Goal: Find specific page/section: Find specific page/section

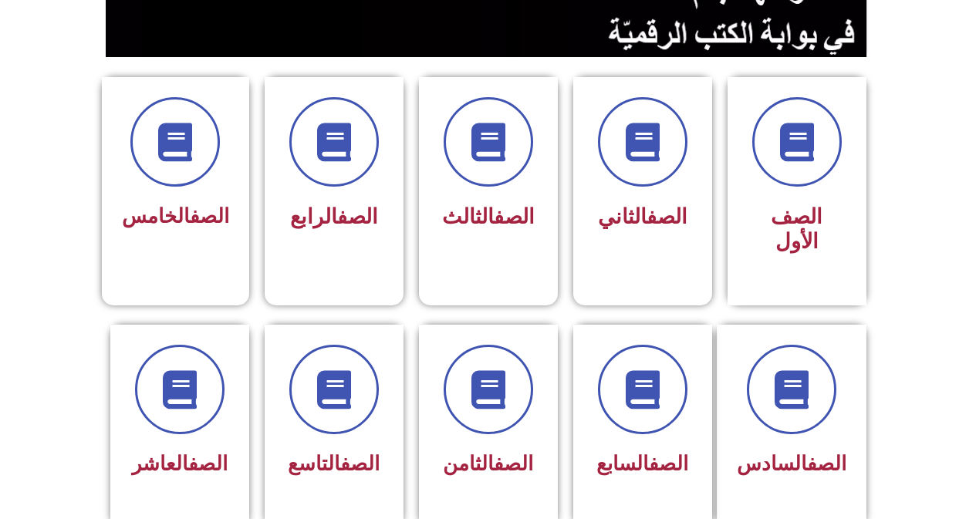
scroll to position [364, 0]
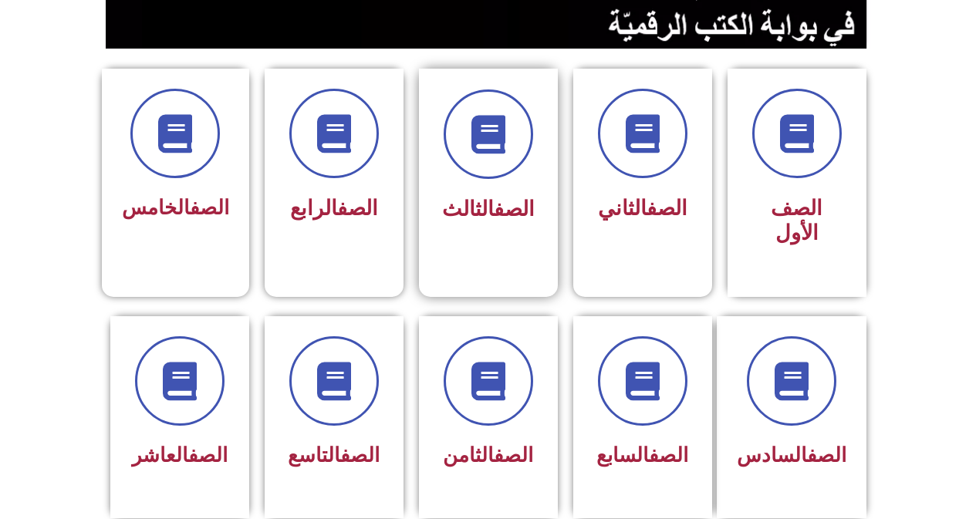
click at [474, 209] on span "الصف الثالث" at bounding box center [488, 209] width 93 height 25
click at [495, 174] on span at bounding box center [488, 134] width 99 height 99
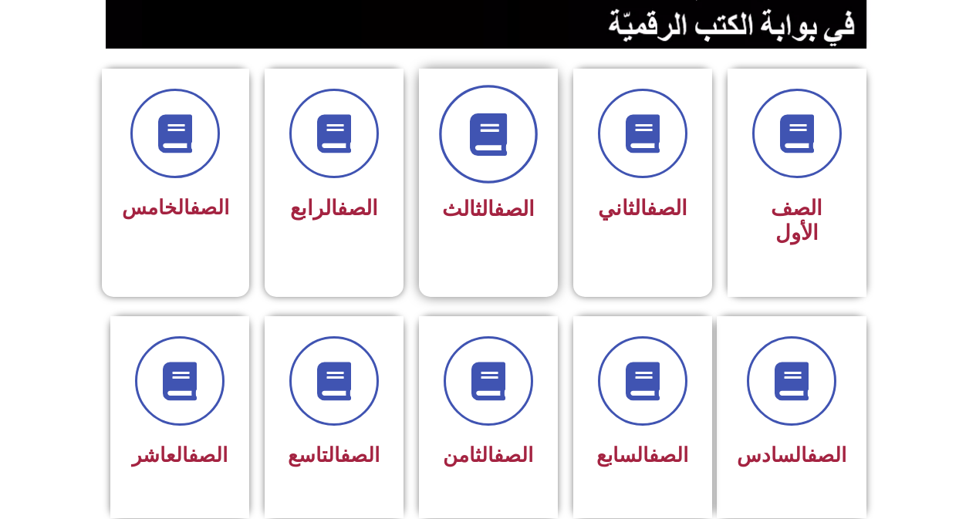
click at [492, 150] on icon at bounding box center [488, 134] width 42 height 42
click at [492, 161] on span at bounding box center [488, 134] width 99 height 99
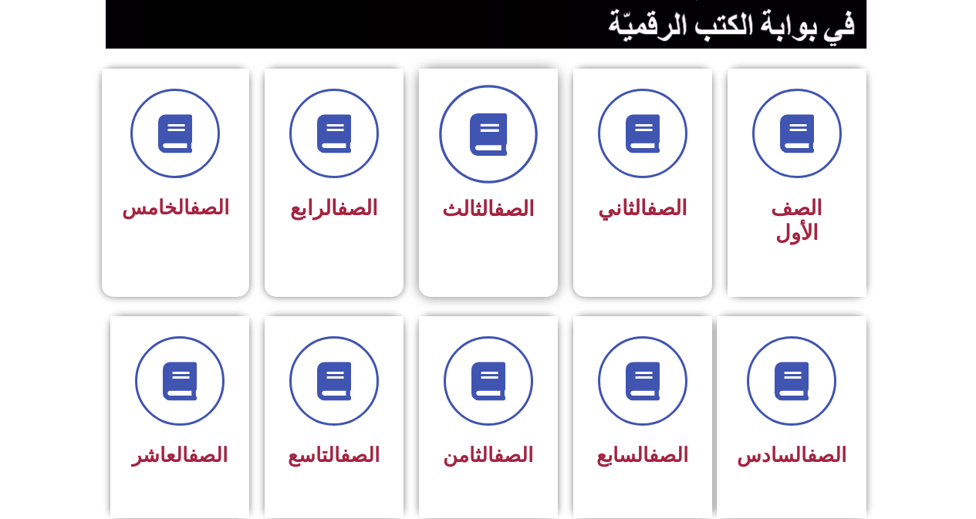
click at [492, 161] on span at bounding box center [488, 134] width 99 height 99
click at [497, 147] on icon at bounding box center [488, 134] width 42 height 42
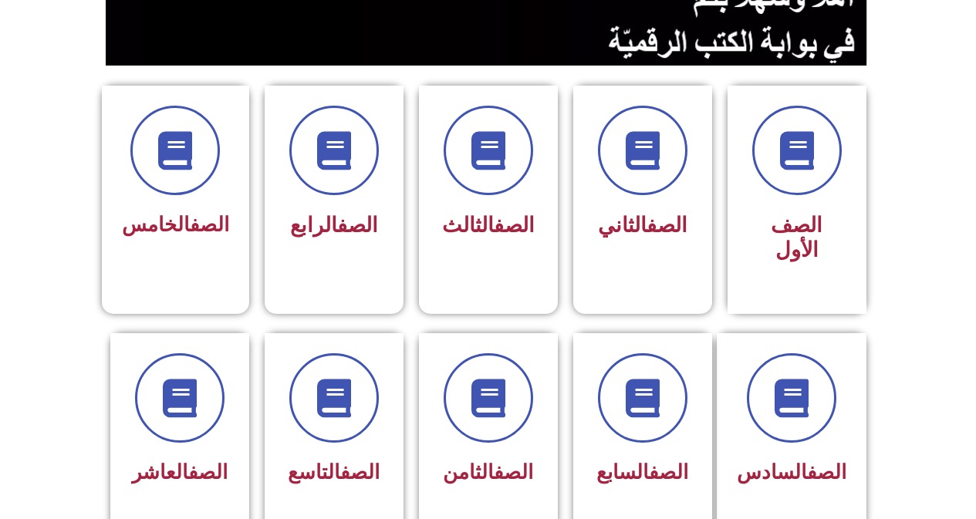
scroll to position [340, 0]
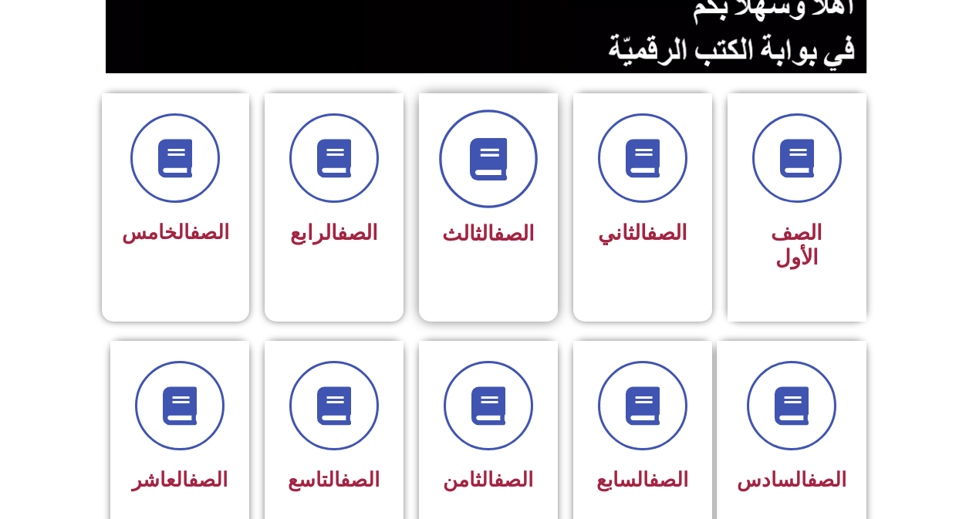
click at [477, 146] on icon at bounding box center [488, 159] width 42 height 42
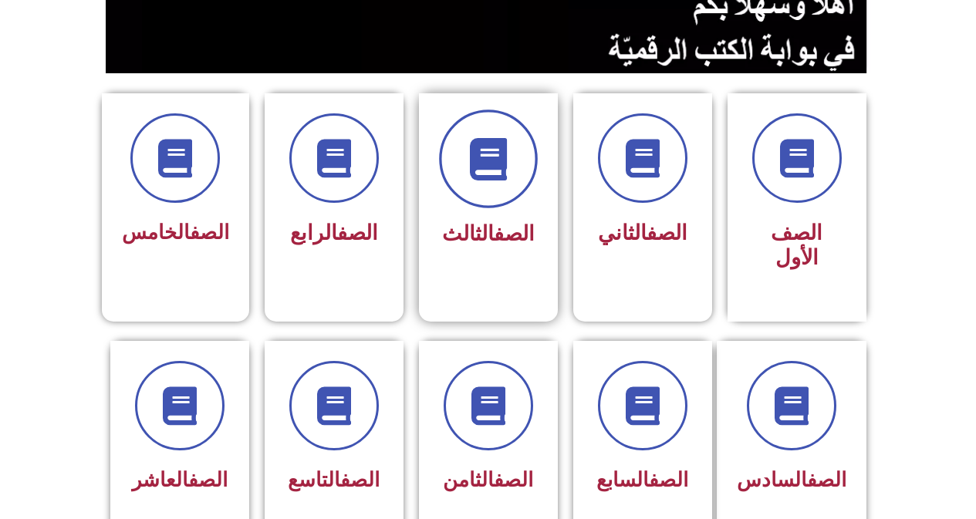
click at [477, 146] on icon at bounding box center [488, 159] width 42 height 42
drag, startPoint x: 477, startPoint y: 146, endPoint x: 499, endPoint y: 164, distance: 28.0
click at [499, 164] on icon at bounding box center [488, 159] width 42 height 42
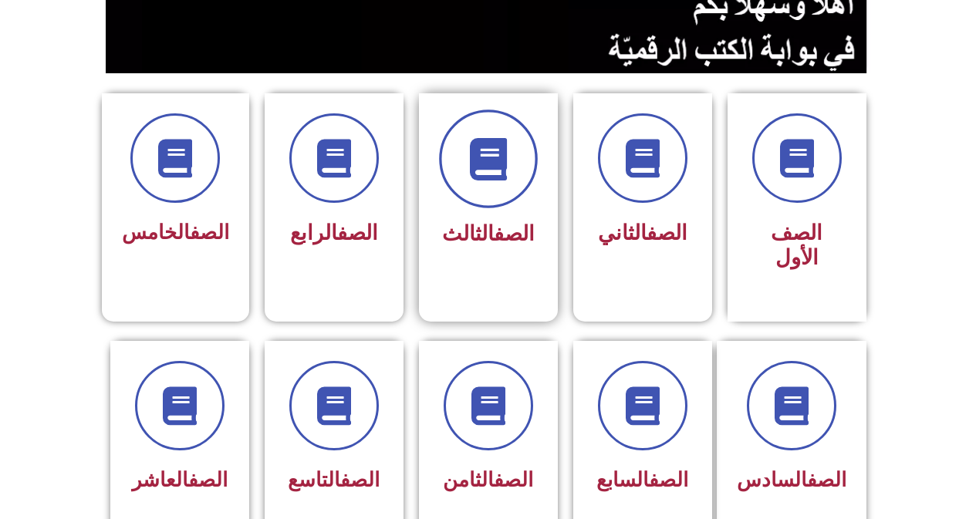
click at [499, 164] on icon at bounding box center [488, 159] width 42 height 42
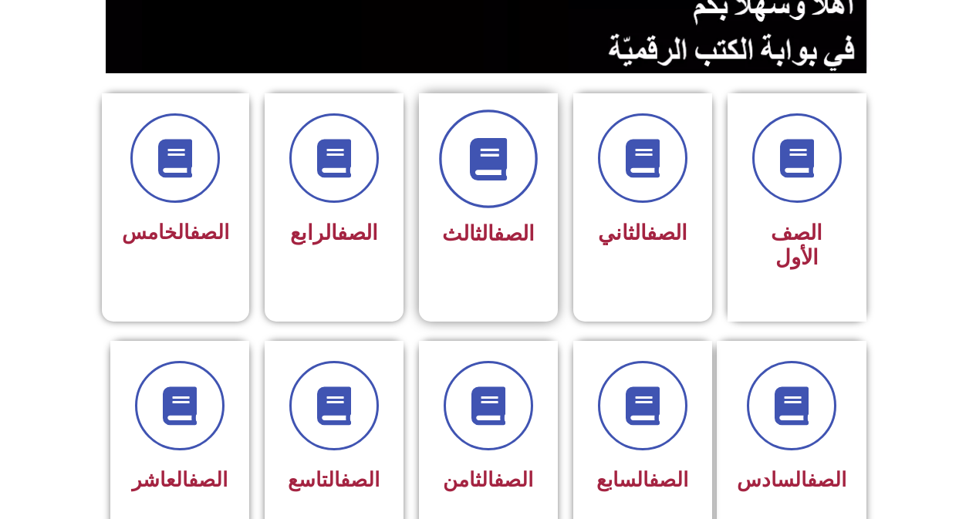
click at [499, 164] on icon at bounding box center [488, 159] width 42 height 42
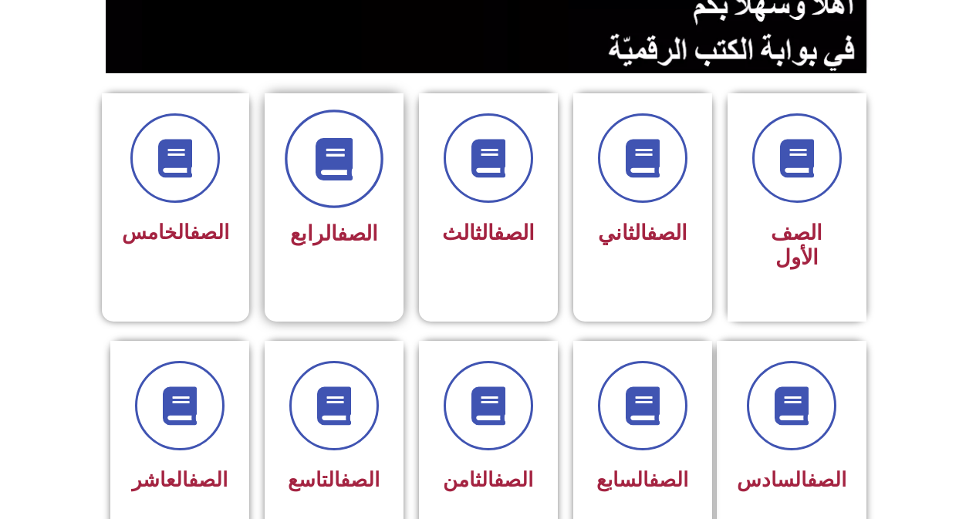
click at [353, 178] on icon at bounding box center [334, 159] width 42 height 42
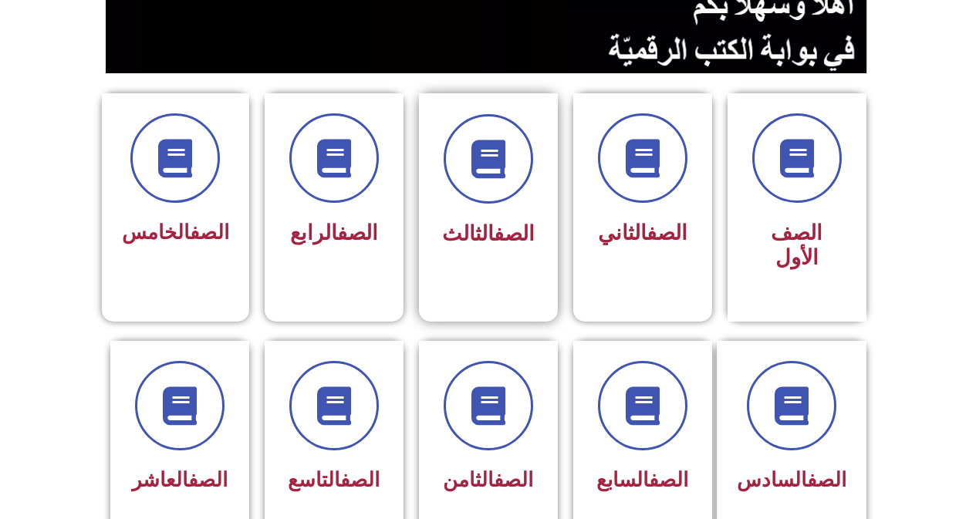
click at [502, 210] on div "الصف الثالث" at bounding box center [488, 184] width 97 height 140
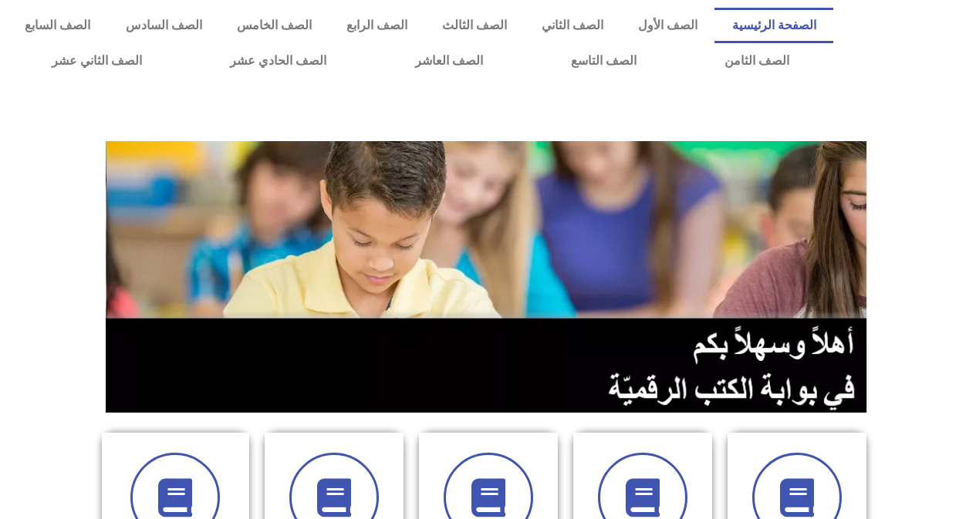
scroll to position [340, 0]
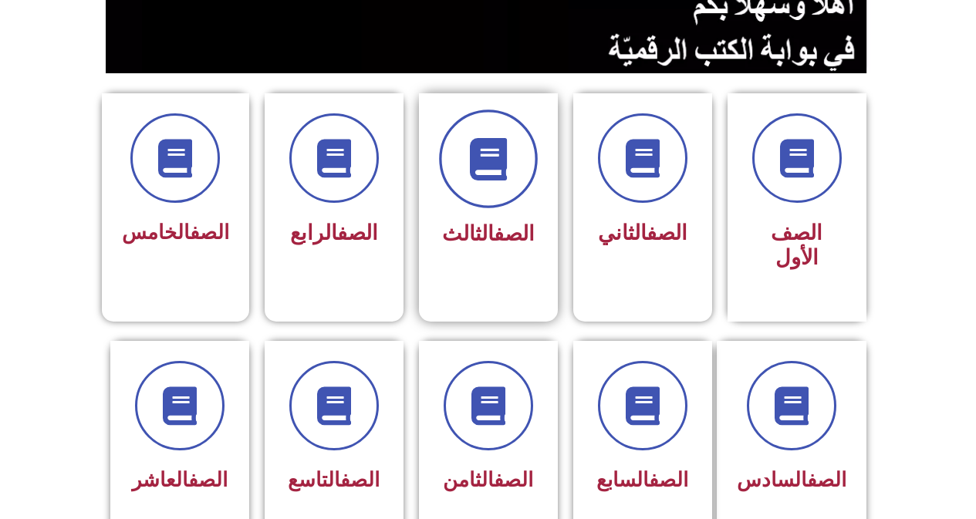
click at [460, 128] on span at bounding box center [488, 159] width 99 height 99
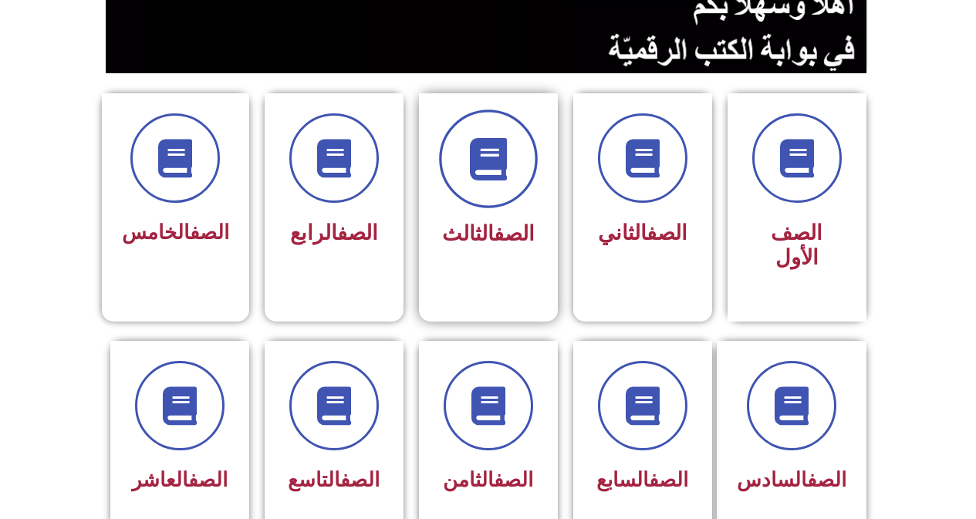
click at [460, 128] on span at bounding box center [488, 159] width 99 height 99
click at [475, 180] on icon at bounding box center [488, 159] width 42 height 42
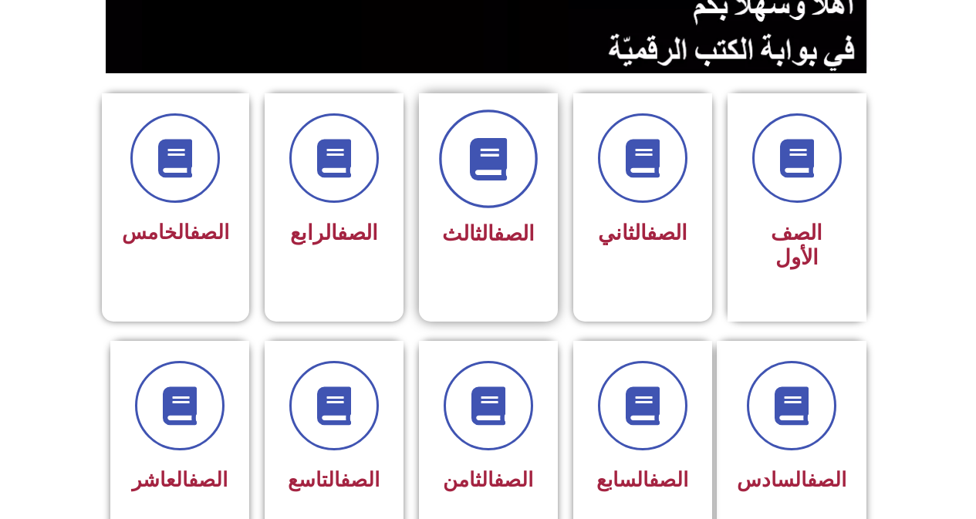
click at [475, 180] on icon at bounding box center [488, 159] width 42 height 42
click at [512, 188] on span at bounding box center [488, 159] width 99 height 99
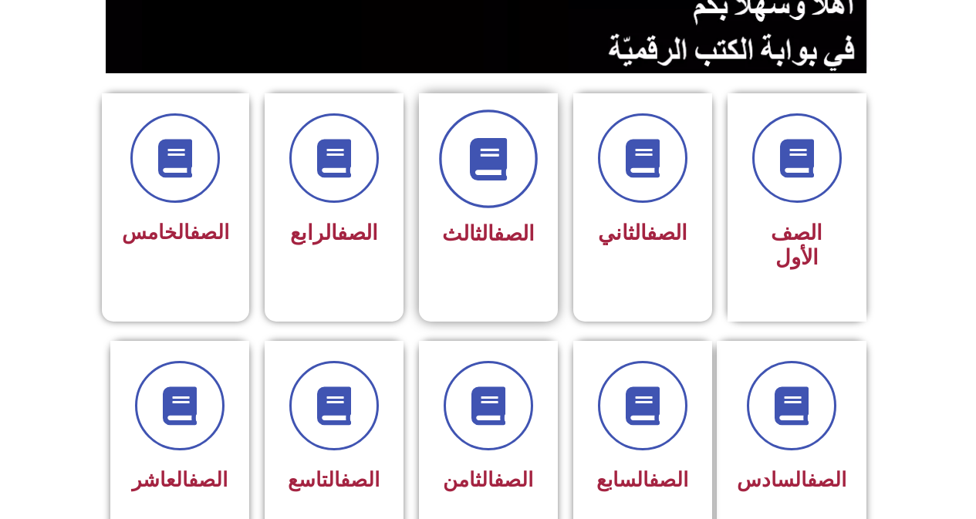
click at [512, 188] on span at bounding box center [488, 159] width 99 height 99
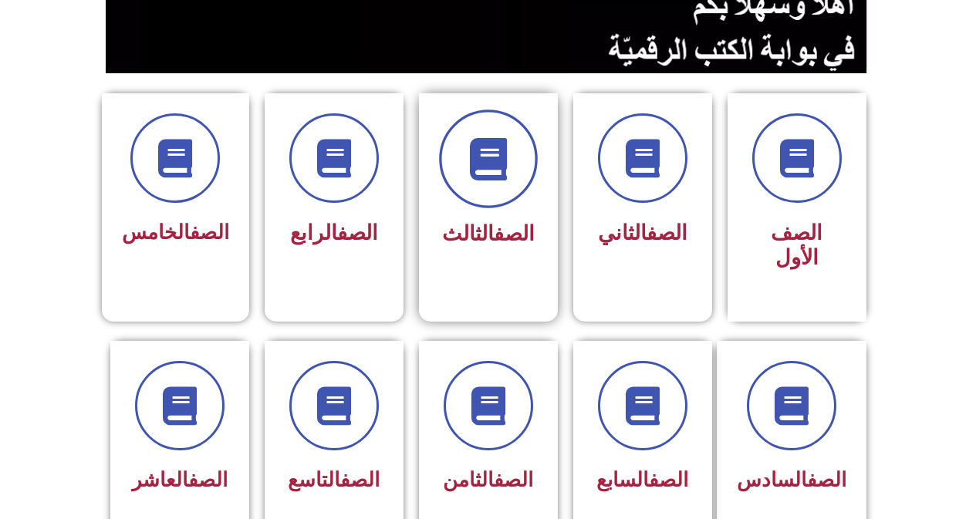
click at [512, 188] on span at bounding box center [488, 159] width 99 height 99
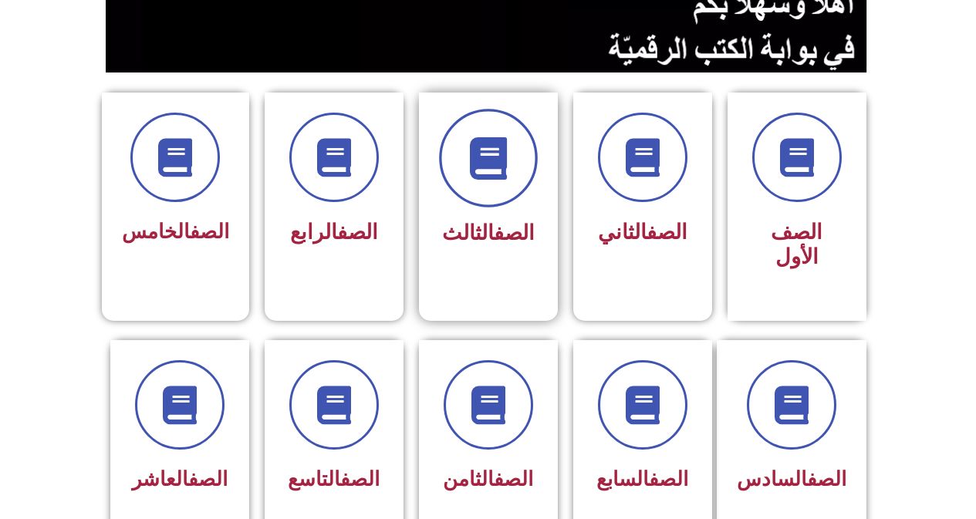
click at [512, 188] on span at bounding box center [488, 158] width 99 height 99
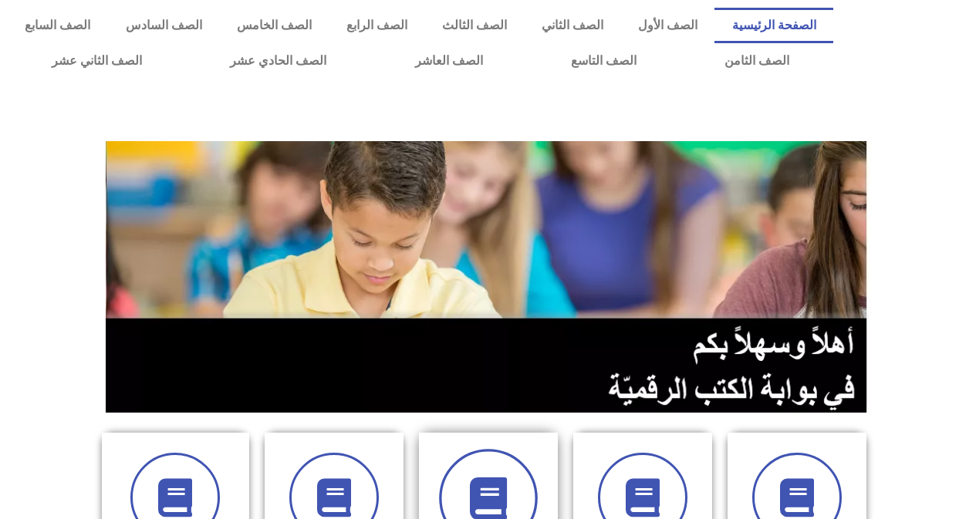
click at [468, 490] on icon at bounding box center [488, 499] width 42 height 42
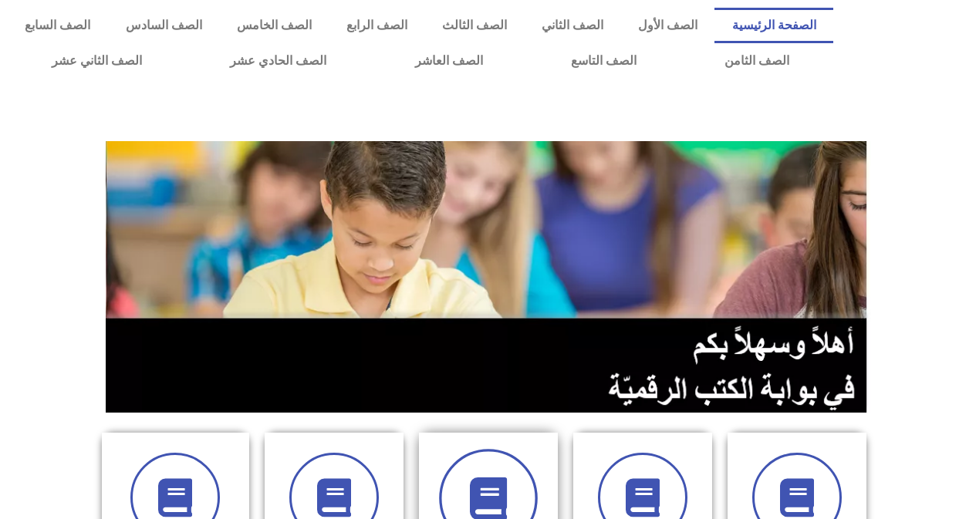
click at [488, 486] on icon at bounding box center [488, 499] width 42 height 42
